Goal: Complete application form: Complete application form

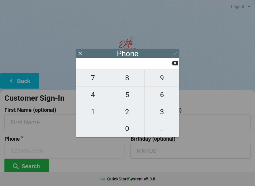
click at [165, 98] on span "6" at bounding box center [161, 95] width 34 height 12
type input "6"
click at [100, 110] on span "1" at bounding box center [93, 112] width 34 height 12
type input "61"
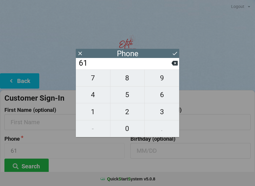
click at [174, 63] on icon at bounding box center [174, 63] width 6 height 6
type input "6"
click at [102, 82] on span "7" at bounding box center [93, 78] width 34 height 12
type input "67"
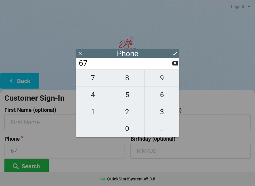
click at [120, 78] on span "8" at bounding box center [127, 78] width 34 height 12
type input "678"
click at [168, 94] on span "6" at bounding box center [161, 95] width 34 height 12
type input "6786"
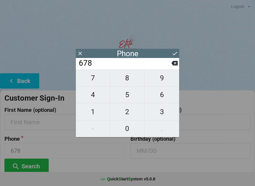
type input "6786"
click at [166, 80] on span "9" at bounding box center [161, 78] width 34 height 12
type input "67869"
click at [102, 82] on span "7" at bounding box center [93, 78] width 34 height 12
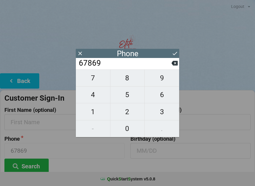
type input "678697"
click at [170, 91] on span "6" at bounding box center [161, 95] width 34 height 12
type input "6786976"
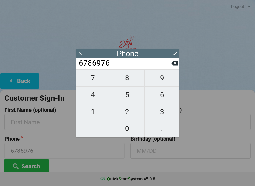
click at [100, 118] on span "1" at bounding box center [93, 112] width 34 height 12
type input "67869761"
click at [97, 96] on span "4" at bounding box center [93, 95] width 34 height 12
type input "678697614"
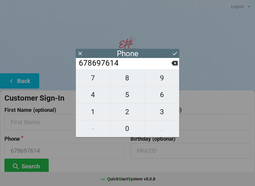
click at [173, 64] on icon at bounding box center [174, 63] width 6 height 5
type input "67869761"
click at [96, 112] on span "1" at bounding box center [93, 112] width 34 height 12
type input "678697611"
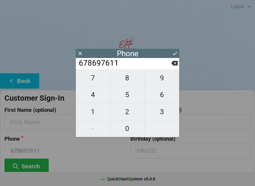
click at [97, 100] on span "4" at bounding box center [93, 95] width 34 height 12
type input "6786976114"
click at [176, 54] on icon at bounding box center [174, 53] width 6 height 6
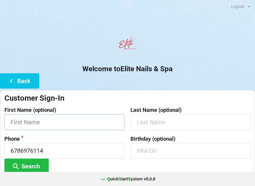
click at [104, 122] on input "text" at bounding box center [64, 122] width 120 height 16
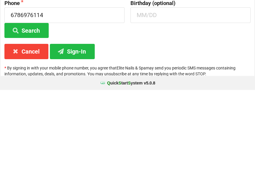
type input "[PERSON_NAME]"
click at [91, 140] on button "Sign-In" at bounding box center [72, 147] width 45 height 15
